Goal: Register for event/course

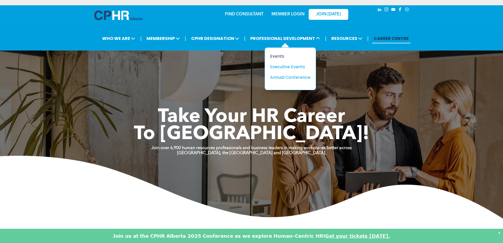
click at [272, 54] on div "Events" at bounding box center [288, 56] width 36 height 7
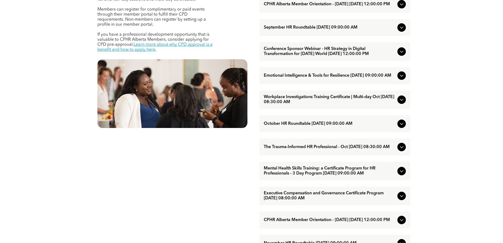
scroll to position [264, 0]
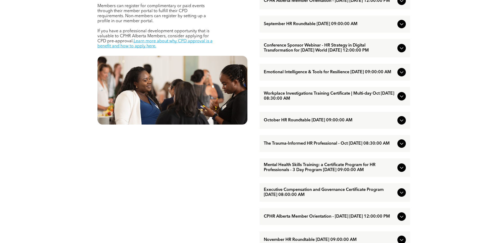
click at [324, 146] on span "The Trauma-Informed HR Professional - Oct October/15/2025 08:30:00 AM" at bounding box center [330, 143] width 132 height 5
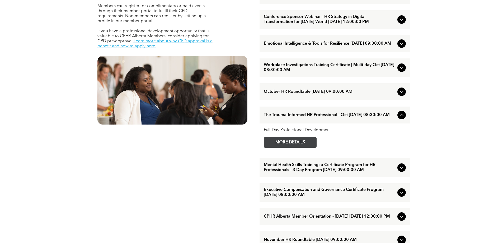
click at [301, 147] on span "MORE DETAILS" at bounding box center [290, 142] width 42 height 10
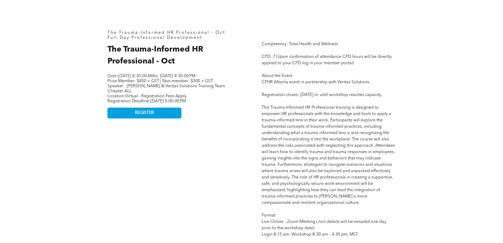
scroll to position [291, 0]
